Goal: Transaction & Acquisition: Purchase product/service

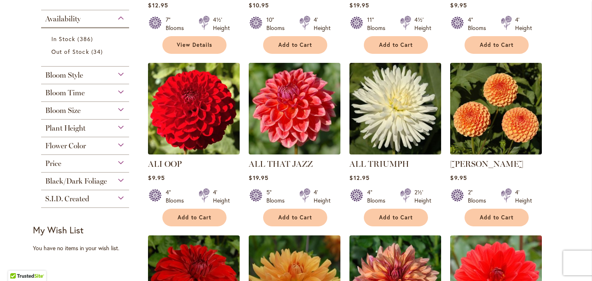
scroll to position [317, 0]
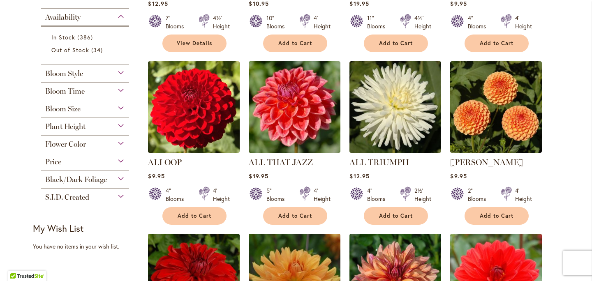
click at [120, 89] on div "Bloom Time" at bounding box center [85, 89] width 88 height 13
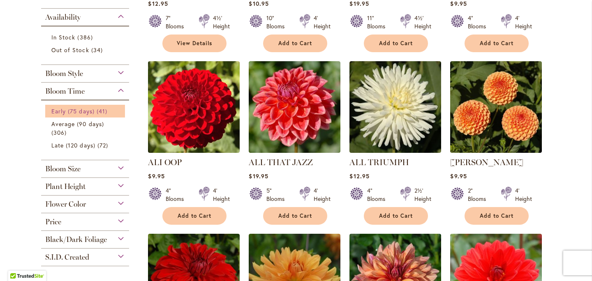
click at [102, 111] on span "41 items" at bounding box center [103, 111] width 13 height 9
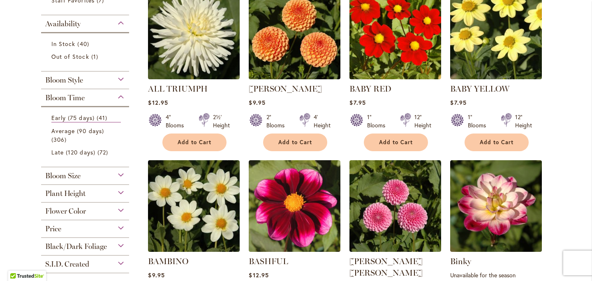
scroll to position [202, 0]
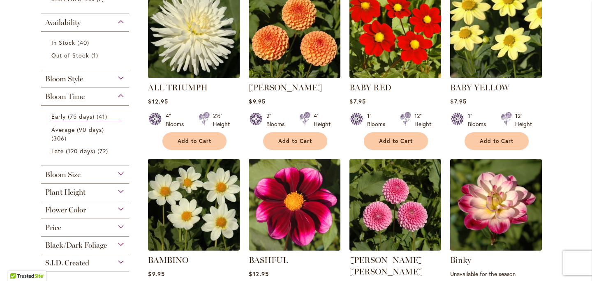
click at [121, 209] on div "Flower Color" at bounding box center [85, 208] width 88 height 13
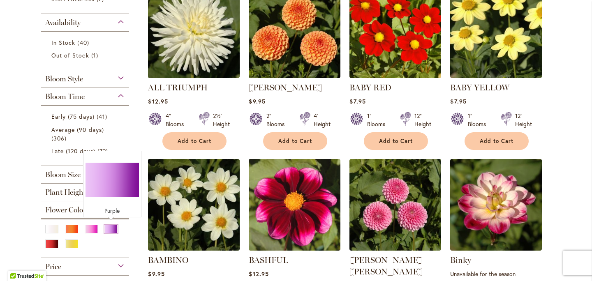
click at [108, 227] on div "Purple" at bounding box center [110, 229] width 13 height 9
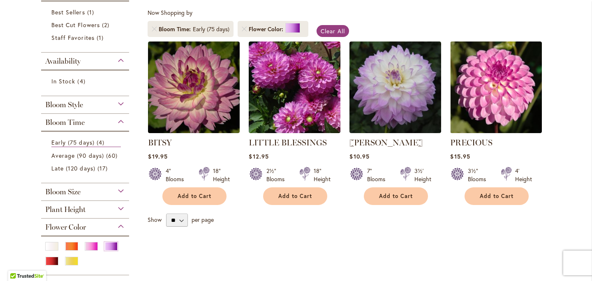
scroll to position [150, 0]
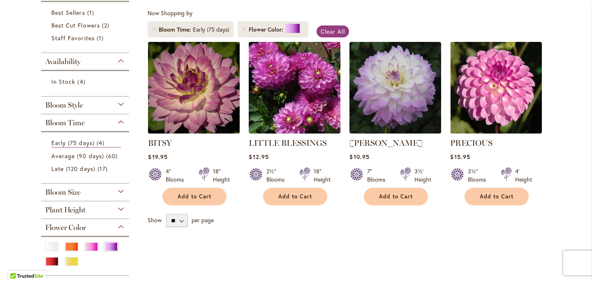
click at [211, 114] on img at bounding box center [194, 87] width 96 height 96
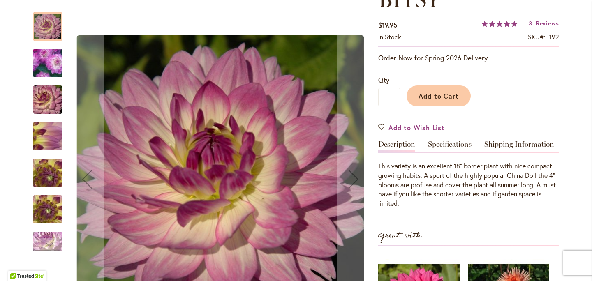
scroll to position [135, 0]
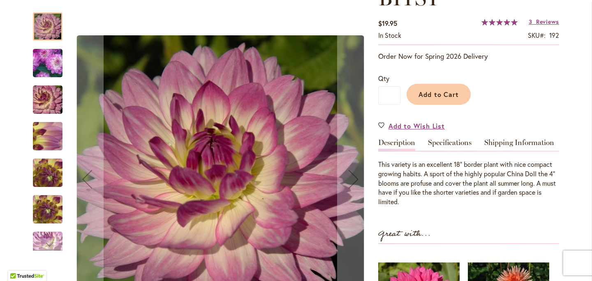
click at [46, 140] on img "BITSY" at bounding box center [47, 136] width 59 height 44
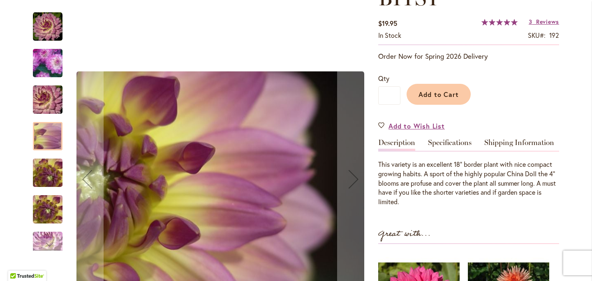
click at [49, 70] on img "BITSY" at bounding box center [48, 63] width 58 height 57
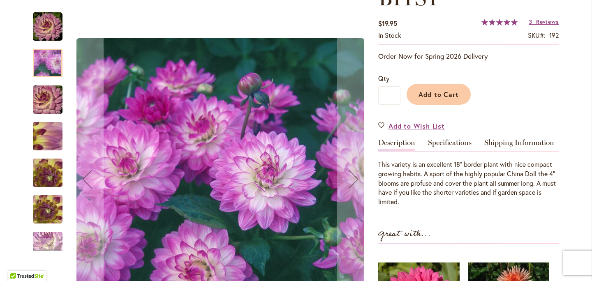
click at [54, 25] on img "BITSY" at bounding box center [48, 27] width 30 height 30
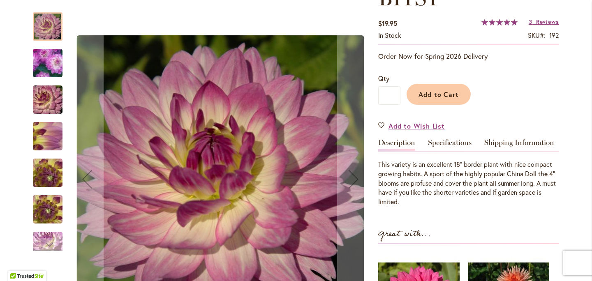
click at [47, 218] on img "BITSY" at bounding box center [47, 210] width 59 height 44
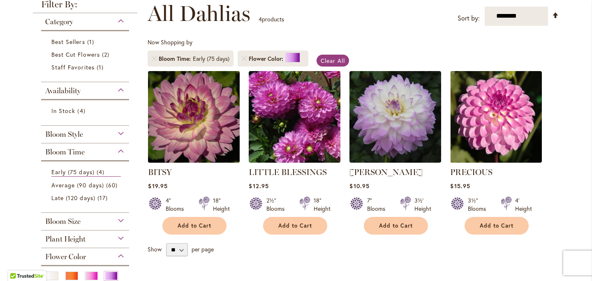
scroll to position [124, 0]
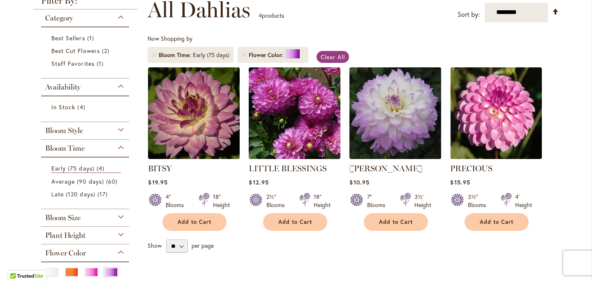
click at [395, 118] on img at bounding box center [396, 113] width 96 height 96
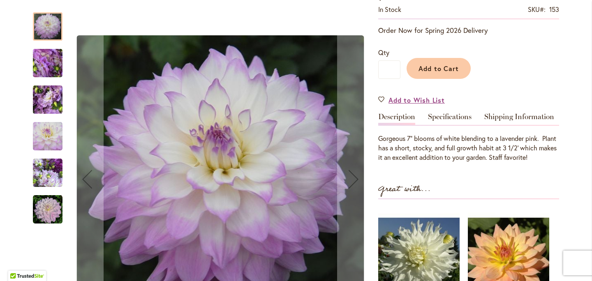
scroll to position [162, 0]
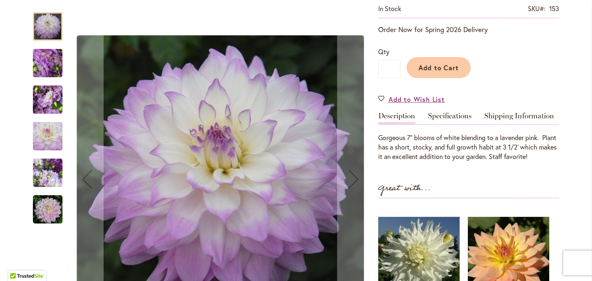
click at [46, 60] on img "MIKAYLA MIRANDA" at bounding box center [47, 63] width 59 height 44
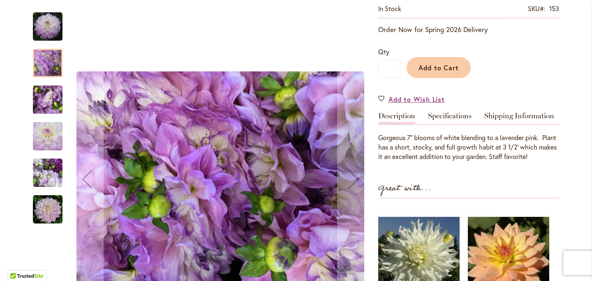
click at [47, 103] on img "MIKAYLA MIRANDA" at bounding box center [47, 100] width 59 height 44
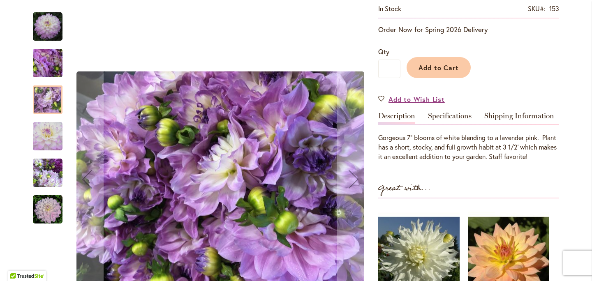
click at [45, 133] on img "MIKAYLA MIRANDA" at bounding box center [48, 137] width 30 height 30
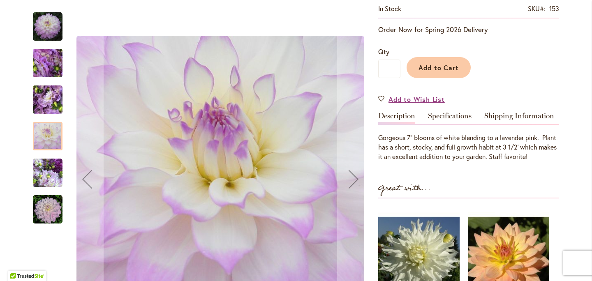
click at [44, 179] on img "MIKAYLA MIRANDA" at bounding box center [48, 173] width 30 height 30
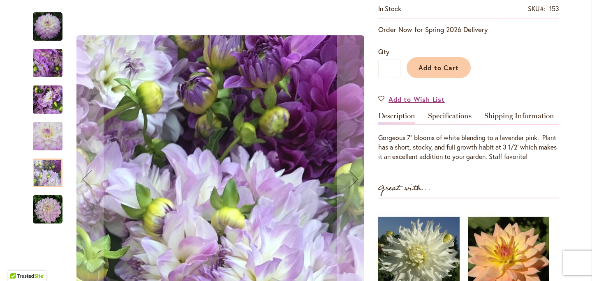
click at [42, 213] on img "MIKAYLA MIRANDA" at bounding box center [48, 210] width 30 height 30
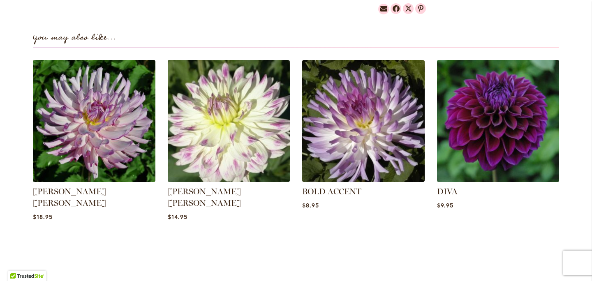
scroll to position [551, 0]
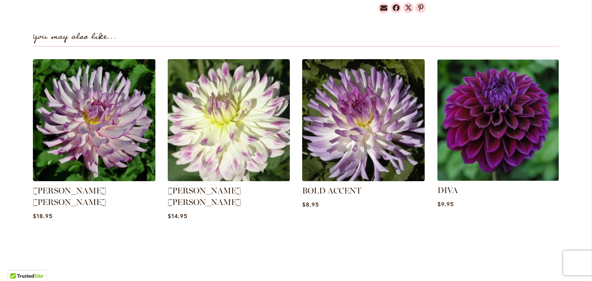
click at [502, 170] on img at bounding box center [498, 120] width 128 height 128
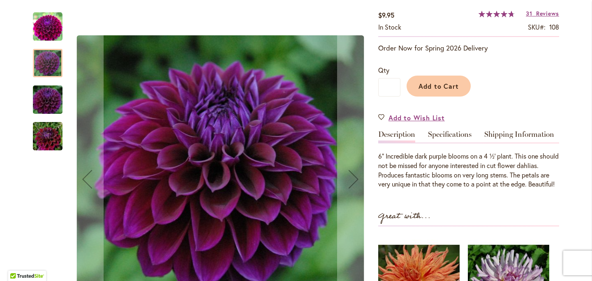
scroll to position [143, 0]
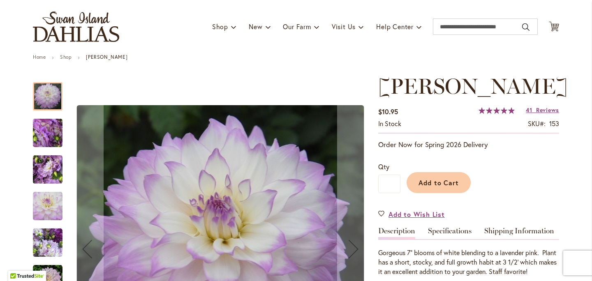
scroll to position [48, 0]
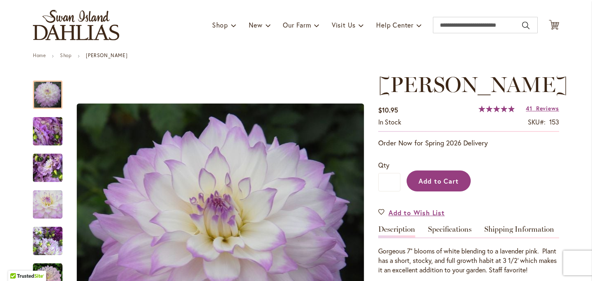
click at [430, 185] on span "Add to Cart" at bounding box center [439, 181] width 41 height 9
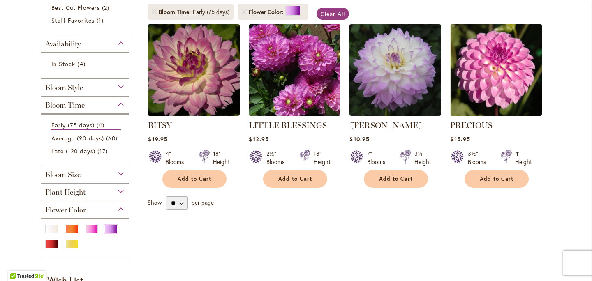
scroll to position [167, 0]
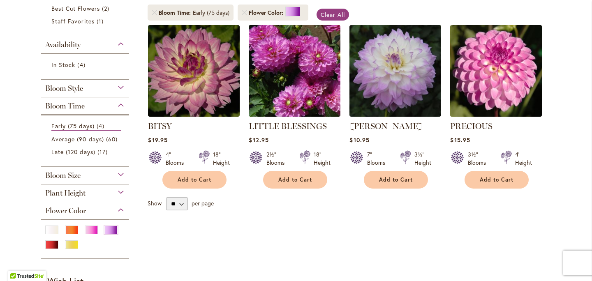
click at [512, 71] on img at bounding box center [496, 71] width 96 height 96
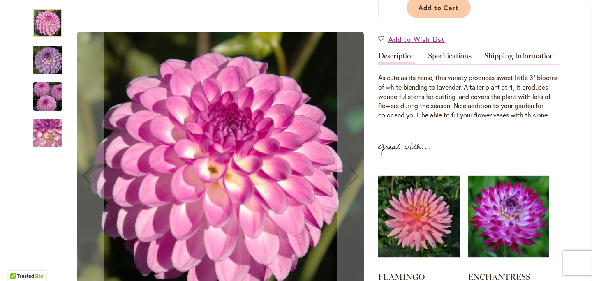
scroll to position [220, 0]
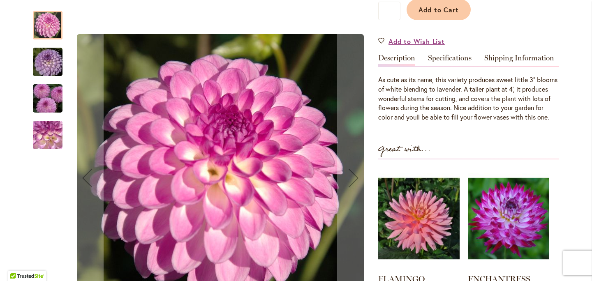
click at [40, 67] on img "PRECIOUS" at bounding box center [47, 61] width 59 height 39
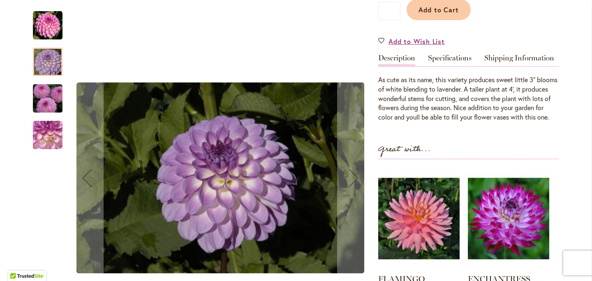
click at [40, 100] on img "PRECIOUS" at bounding box center [47, 98] width 59 height 39
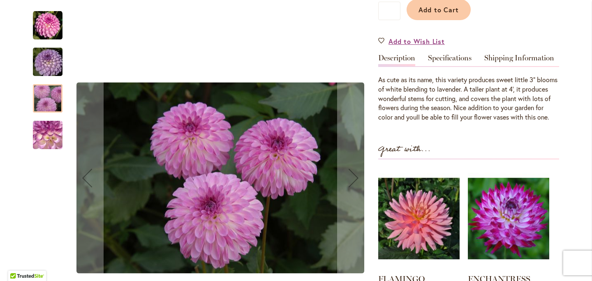
click at [46, 133] on img "PRECIOUS" at bounding box center [47, 135] width 59 height 44
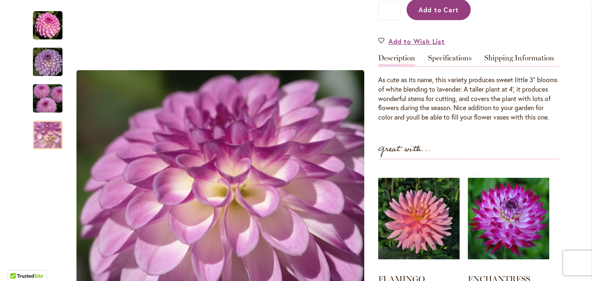
click at [428, 9] on span "Add to Cart" at bounding box center [439, 9] width 41 height 9
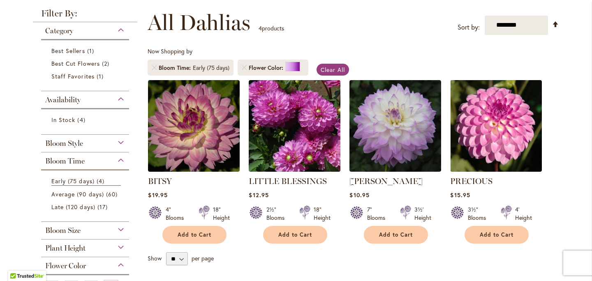
scroll to position [114, 0]
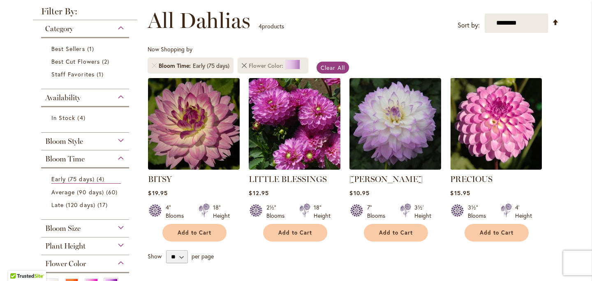
click at [246, 65] on link "Remove Flower Color Purple" at bounding box center [244, 65] width 5 height 5
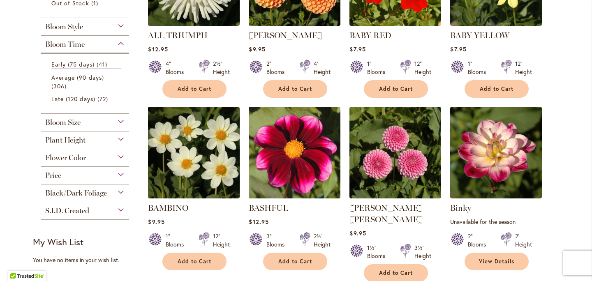
scroll to position [255, 0]
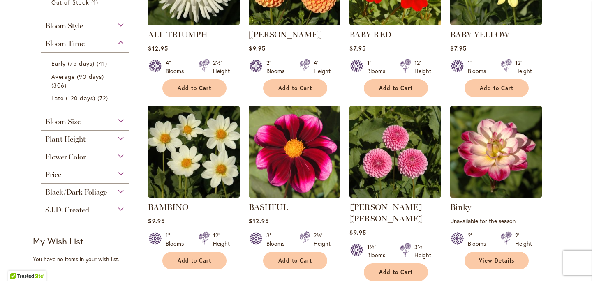
click at [120, 153] on div "Flower Color" at bounding box center [85, 154] width 88 height 13
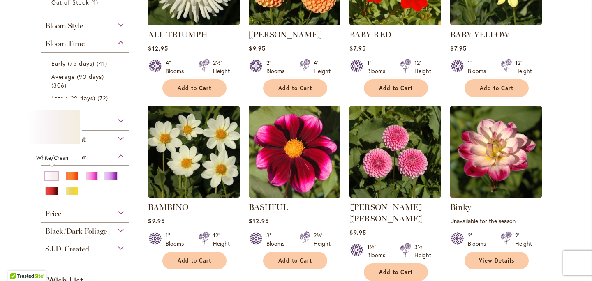
click at [51, 173] on div "White/Cream" at bounding box center [51, 176] width 13 height 9
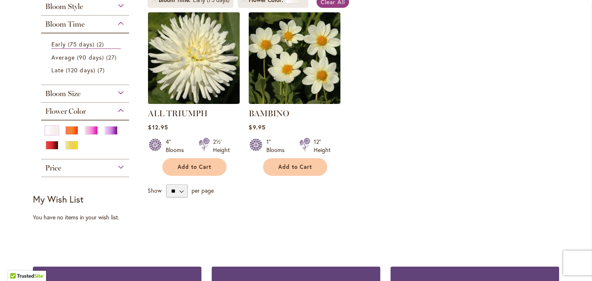
scroll to position [181, 0]
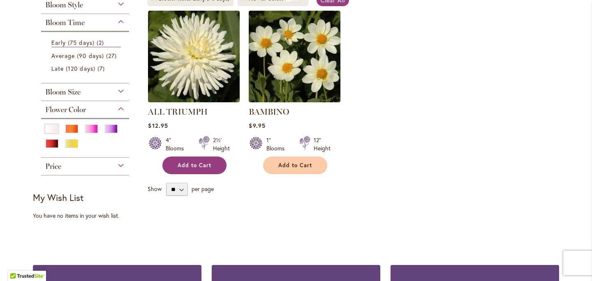
click at [186, 163] on span "Add to Cart" at bounding box center [195, 165] width 34 height 7
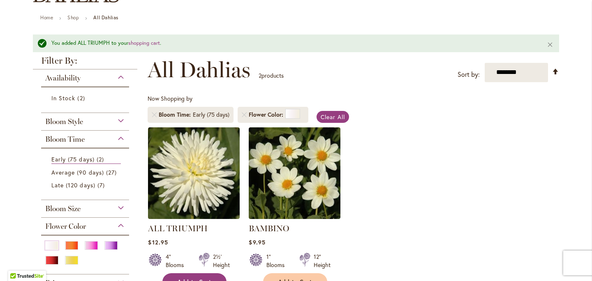
scroll to position [86, 0]
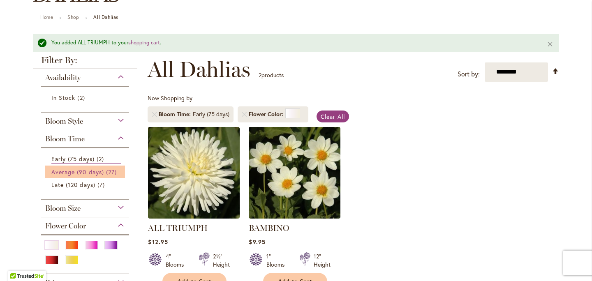
click at [60, 170] on span "Average (90 days)" at bounding box center [77, 172] width 53 height 8
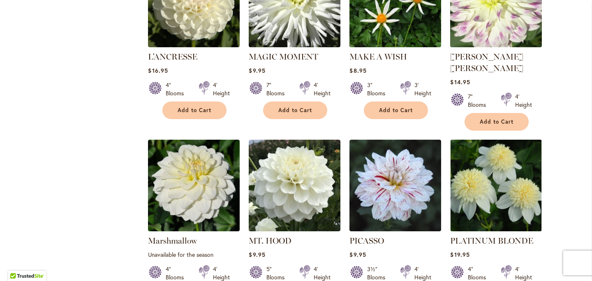
scroll to position [605, 0]
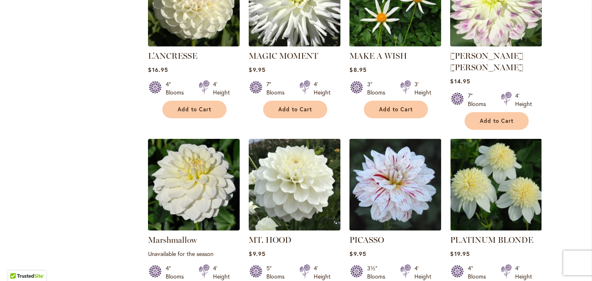
click at [398, 163] on img at bounding box center [396, 185] width 96 height 96
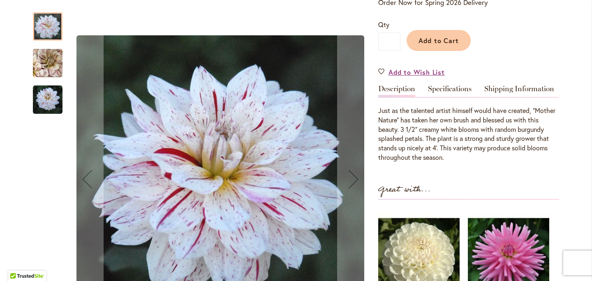
scroll to position [190, 0]
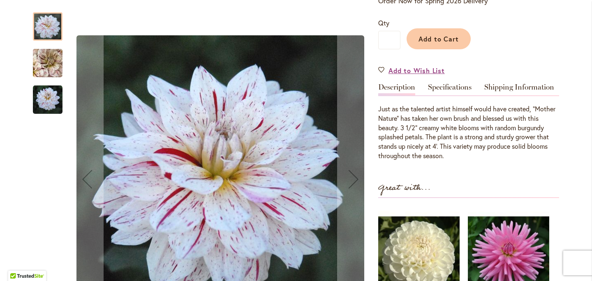
click at [53, 63] on img "PICASSO" at bounding box center [47, 63] width 59 height 55
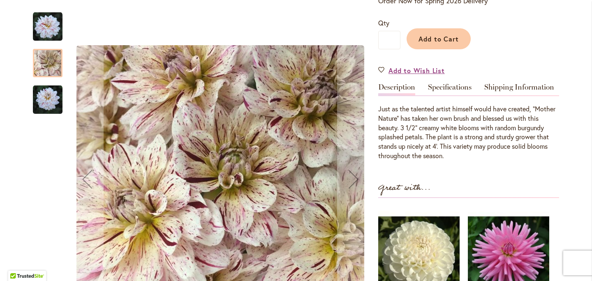
click at [48, 106] on img "PICASSO" at bounding box center [48, 100] width 30 height 30
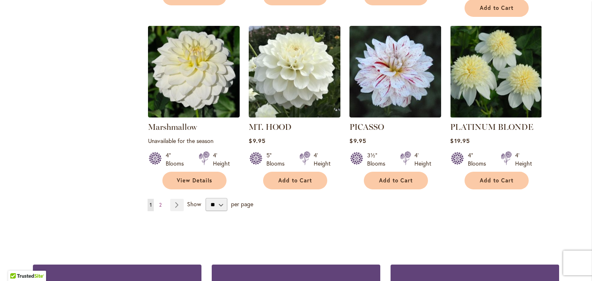
scroll to position [720, 0]
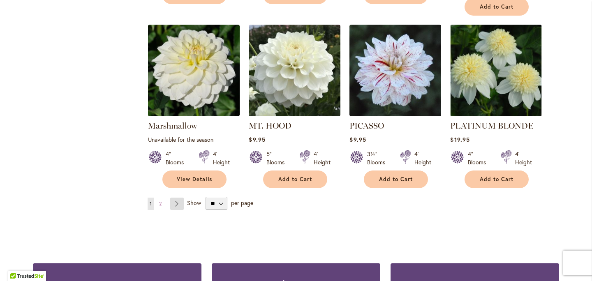
click at [176, 198] on link "Page Next" at bounding box center [177, 204] width 14 height 12
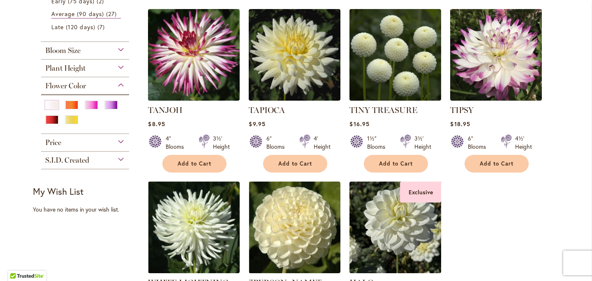
scroll to position [354, 0]
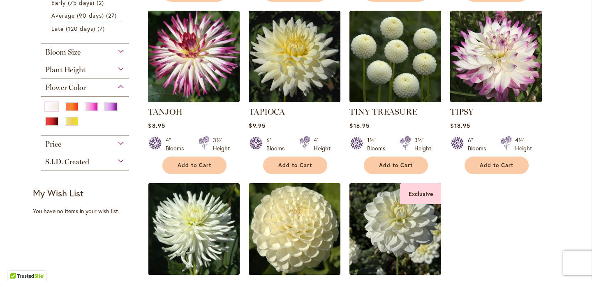
click at [307, 219] on img at bounding box center [295, 229] width 96 height 96
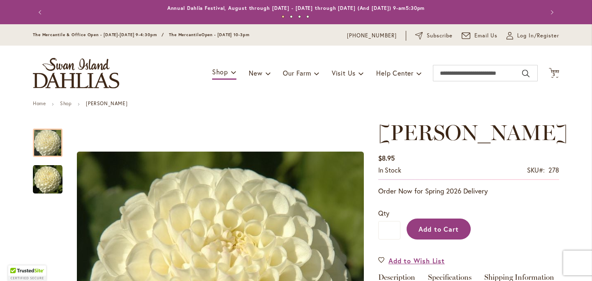
click at [435, 227] on span "Add to Cart" at bounding box center [439, 229] width 41 height 9
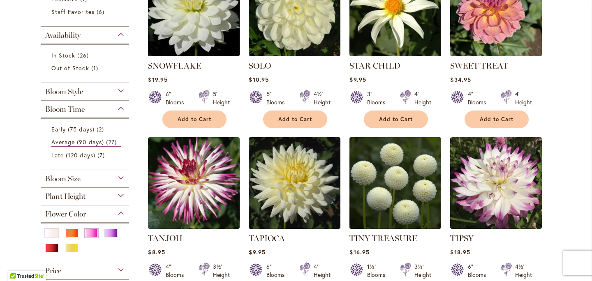
scroll to position [227, 0]
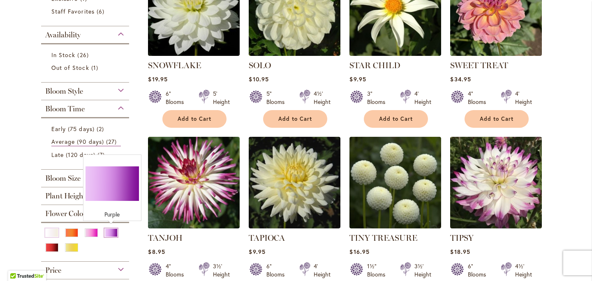
click at [112, 231] on div "Purple" at bounding box center [110, 233] width 13 height 9
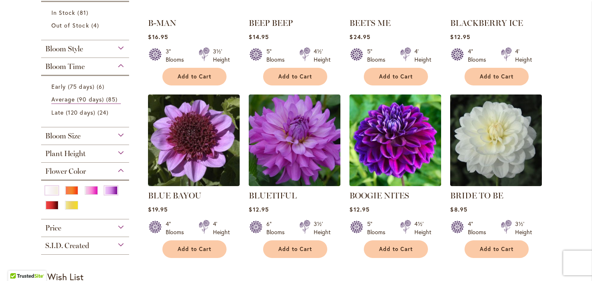
scroll to position [278, 0]
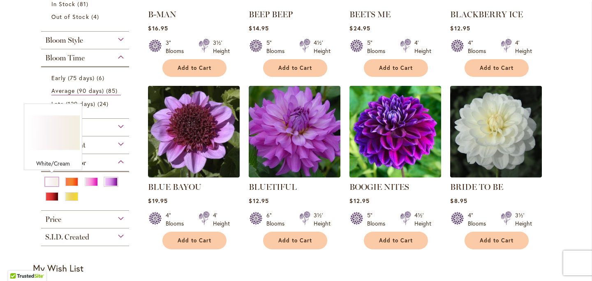
click at [52, 180] on div "White/Cream" at bounding box center [51, 182] width 13 height 9
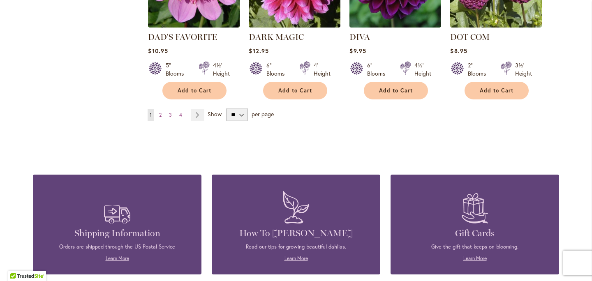
scroll to position [774, 0]
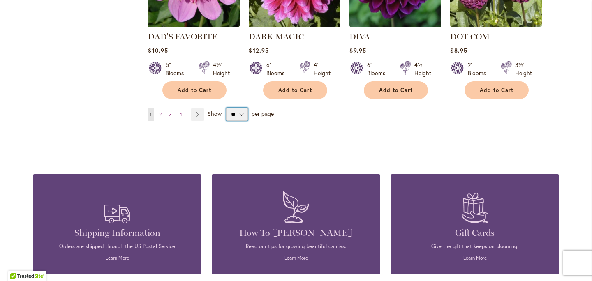
click at [241, 111] on select "** ** ** **" at bounding box center [237, 114] width 22 height 13
select select "**"
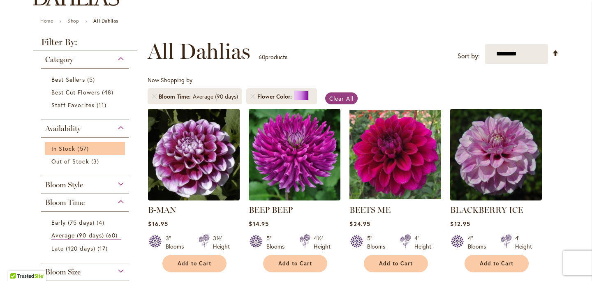
scroll to position [83, 0]
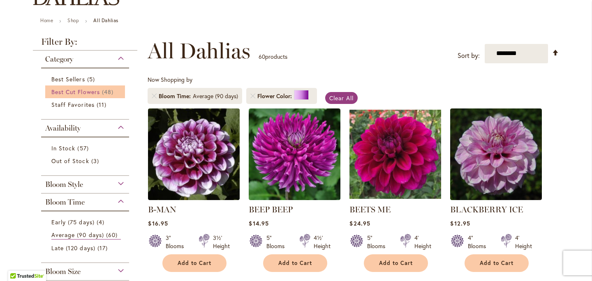
click at [83, 90] on span "Best Cut Flowers" at bounding box center [75, 92] width 49 height 8
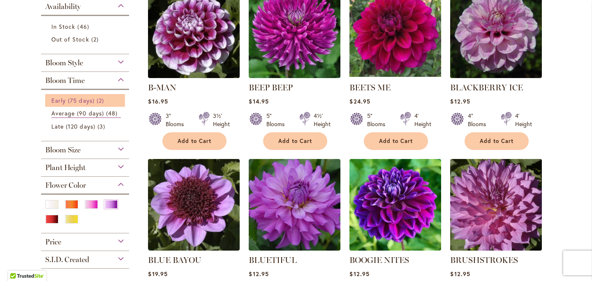
scroll to position [206, 0]
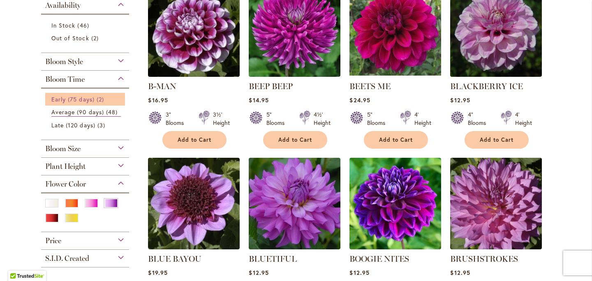
click at [83, 98] on span "Early (75 days)" at bounding box center [72, 99] width 43 height 8
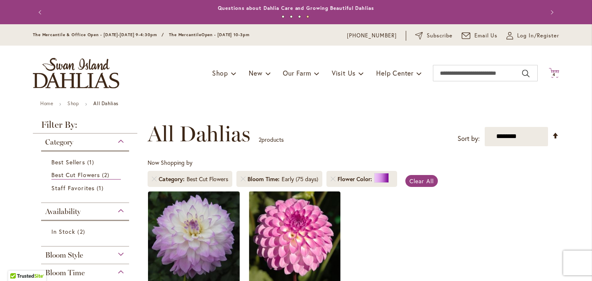
click at [556, 71] on icon "Cart .cls-1 { fill: #231f20; }" at bounding box center [554, 73] width 10 height 10
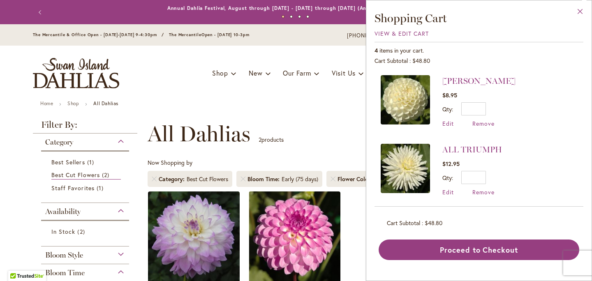
click at [580, 10] on button "Close" at bounding box center [580, 13] width 23 height 26
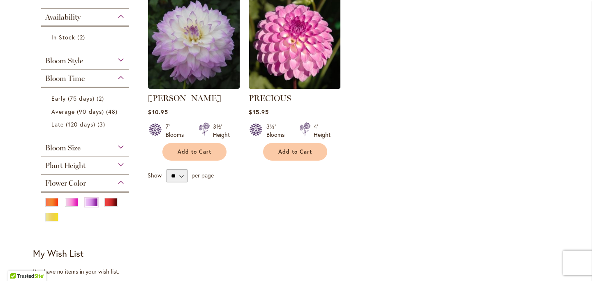
scroll to position [202, 0]
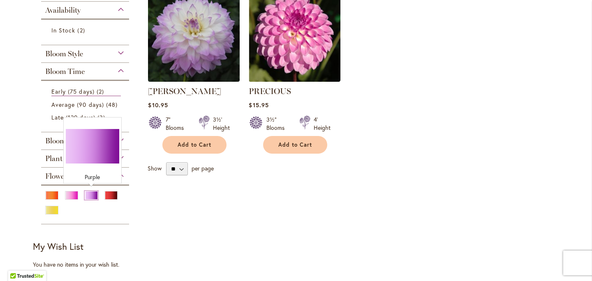
click at [92, 194] on div "Purple" at bounding box center [91, 195] width 13 height 9
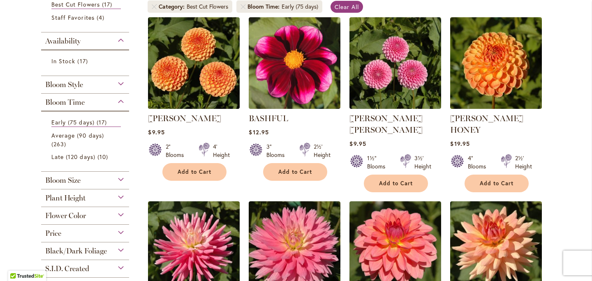
scroll to position [174, 0]
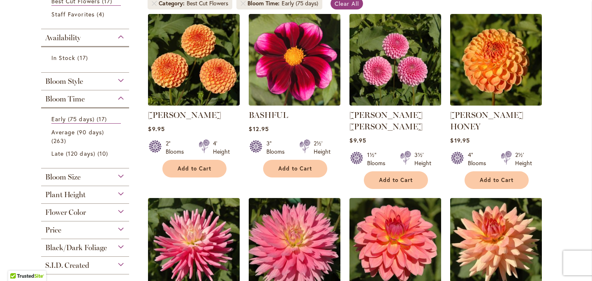
click at [121, 208] on div "Flower Color" at bounding box center [85, 210] width 88 height 13
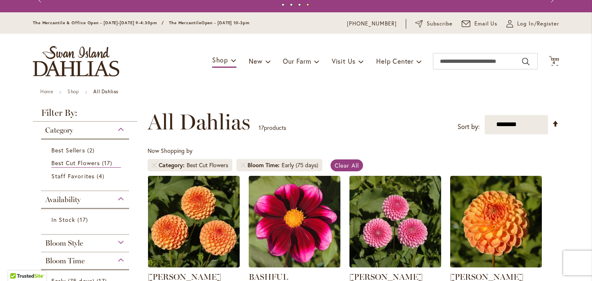
scroll to position [13, 0]
